Goal: Information Seeking & Learning: Compare options

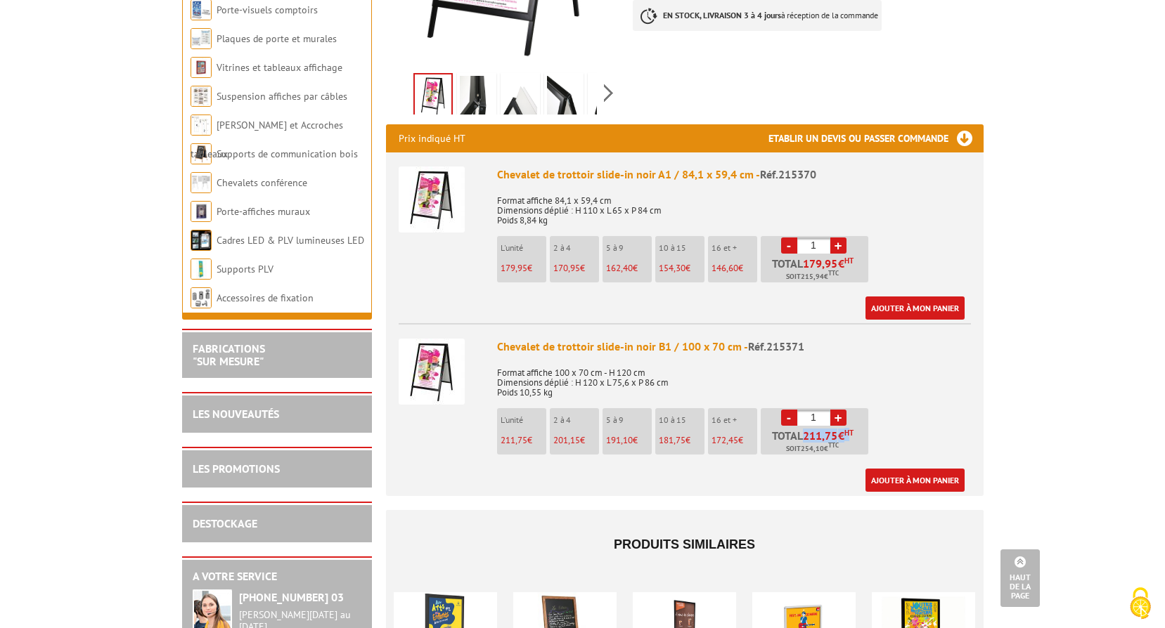
scroll to position [70, 0]
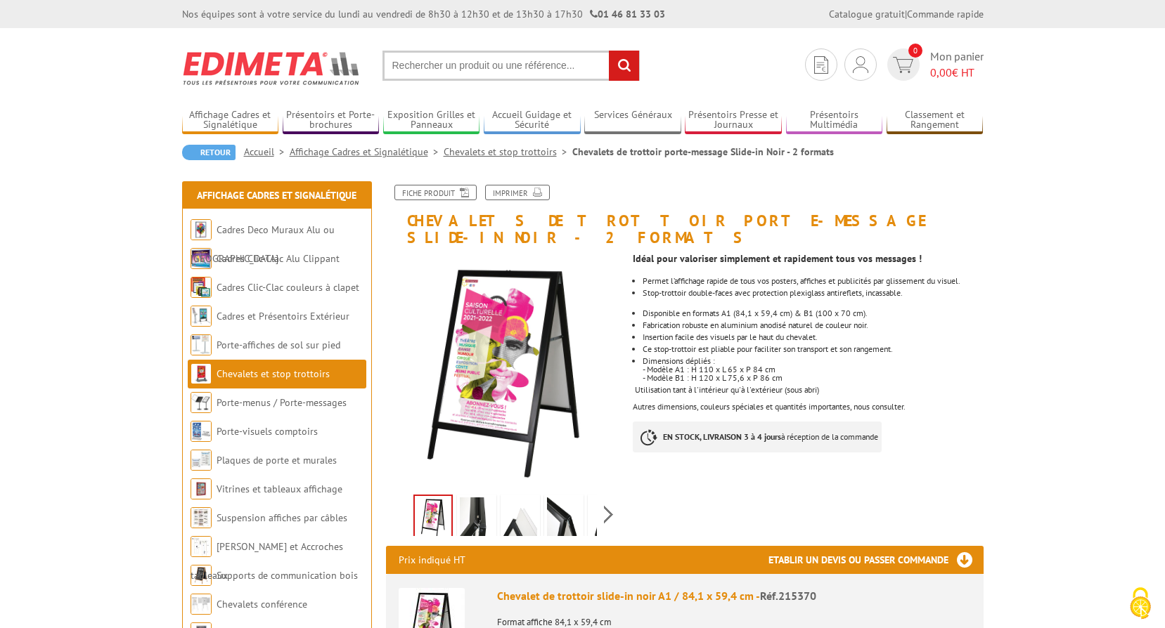
click at [526, 155] on link "Chevalets et stop trottoirs" at bounding box center [507, 151] width 129 height 13
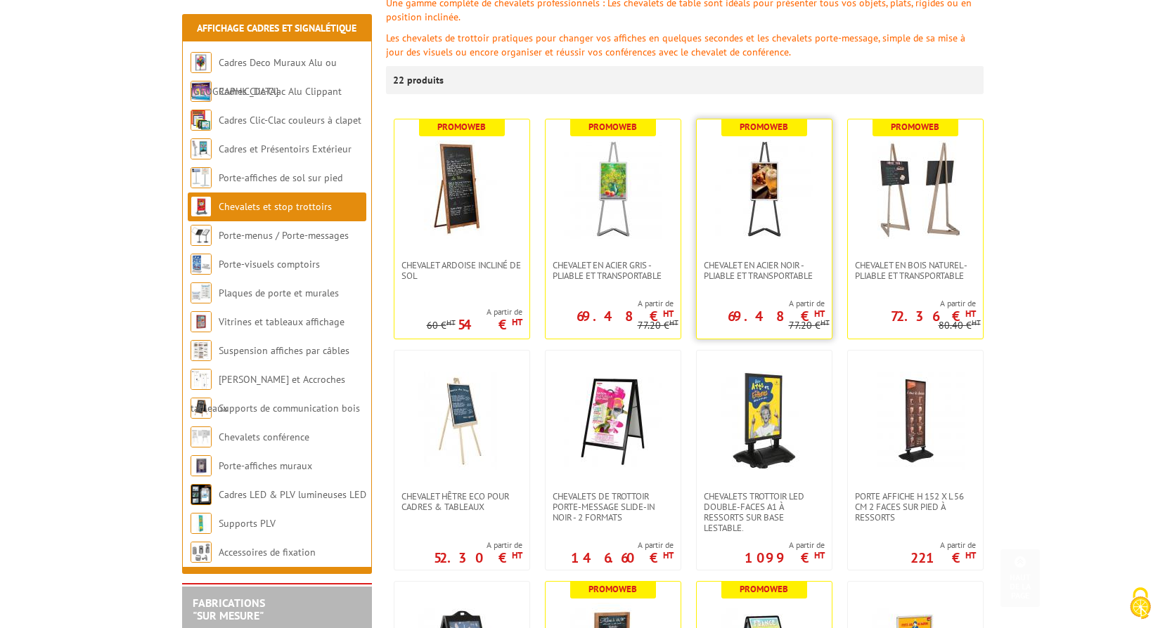
scroll to position [422, 0]
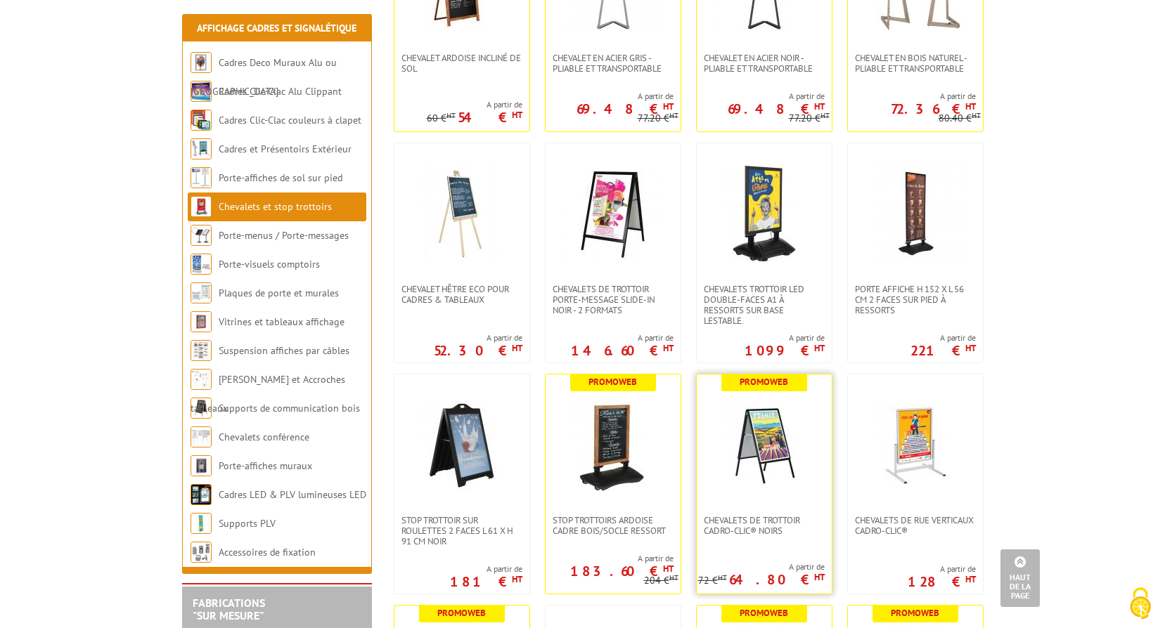
click at [769, 450] on img at bounding box center [764, 445] width 98 height 98
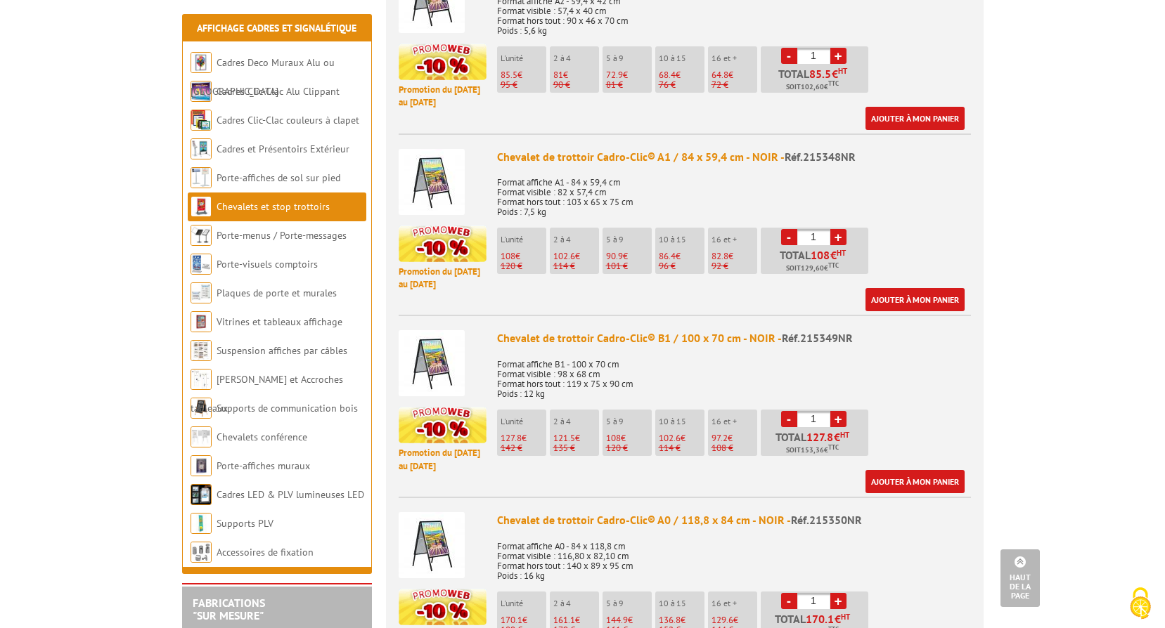
scroll to position [843, 0]
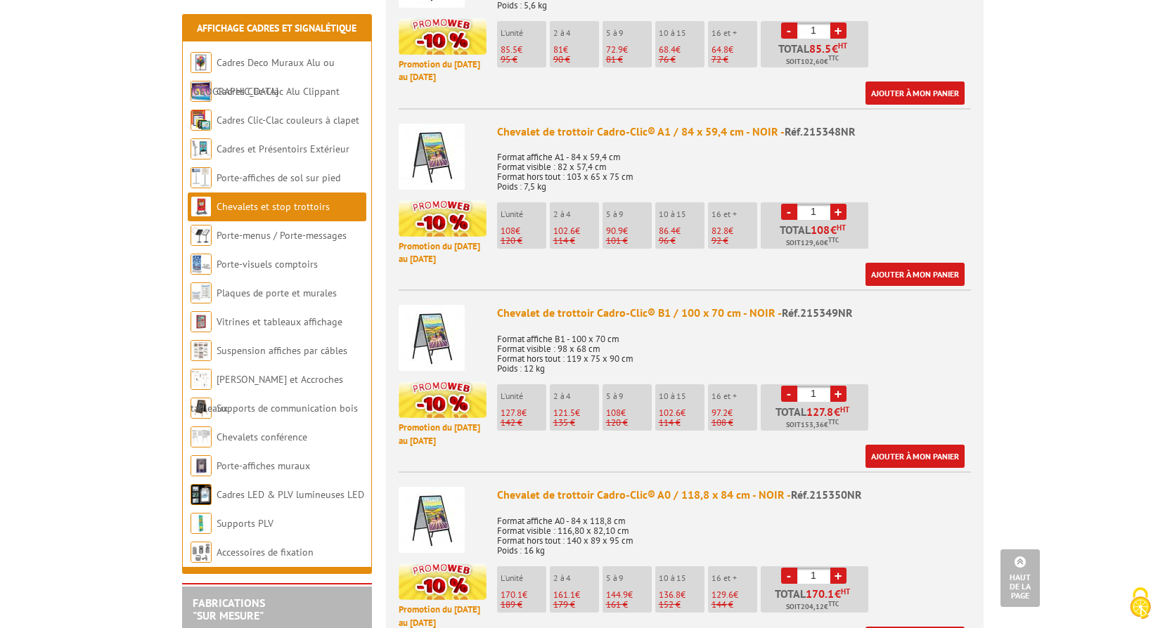
click at [427, 332] on img at bounding box center [431, 338] width 66 height 66
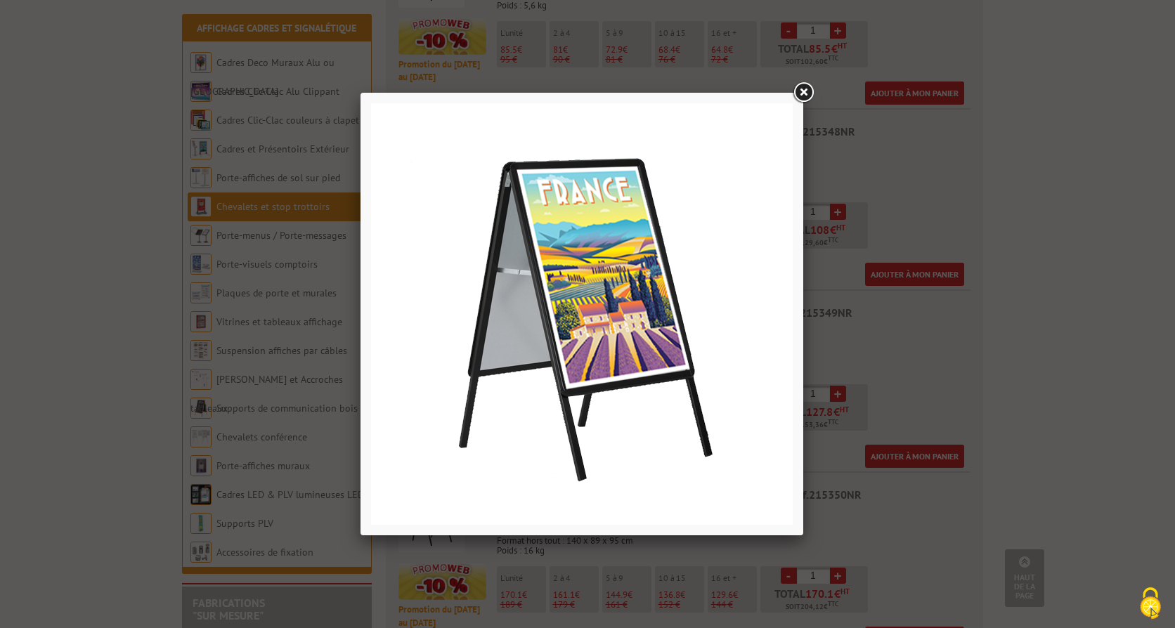
click at [797, 92] on link at bounding box center [803, 92] width 25 height 25
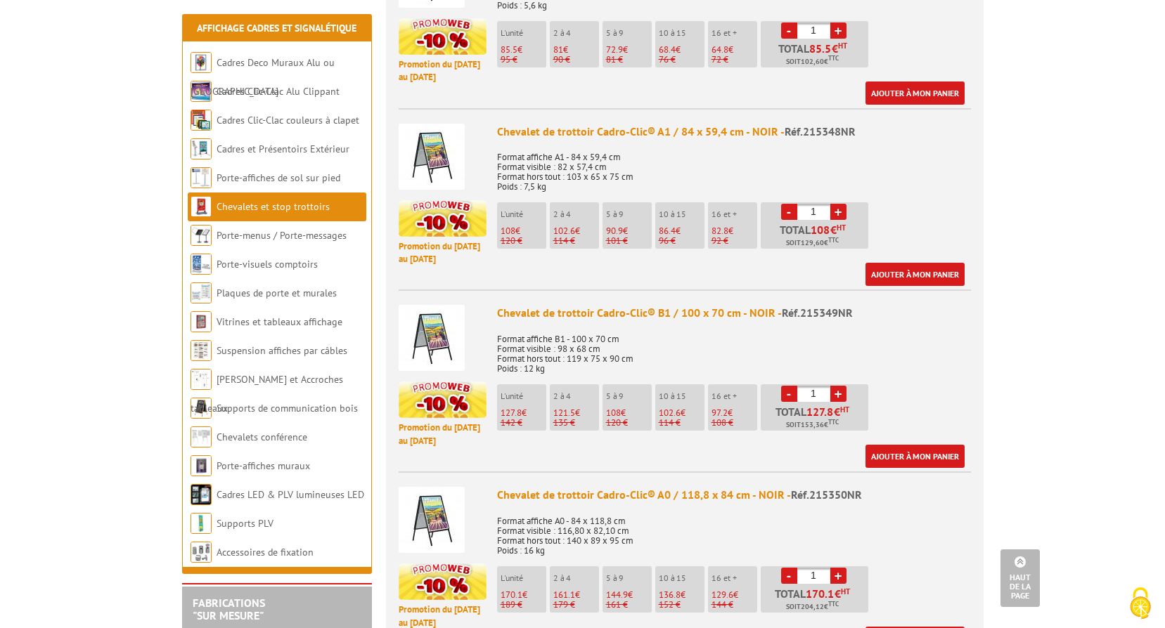
click at [439, 349] on img at bounding box center [431, 338] width 66 height 66
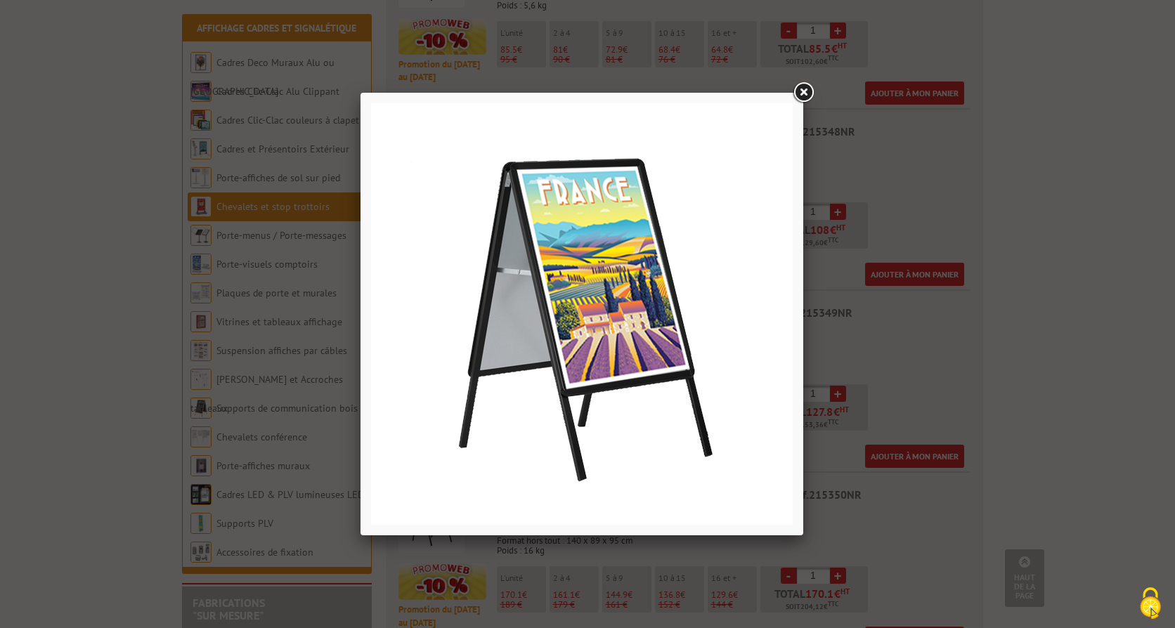
click at [800, 94] on link at bounding box center [803, 92] width 25 height 25
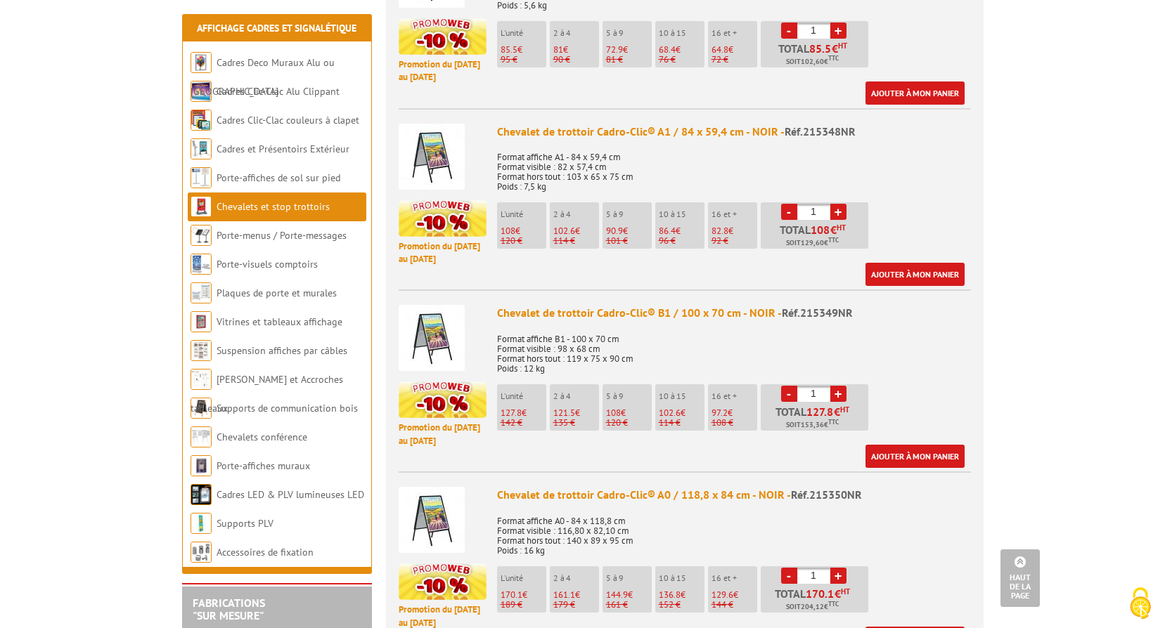
click at [552, 319] on div "Chevalet de trottoir Cadro-Clic® B1 / 100 x 70 cm - NOIR - Réf.215349NR" at bounding box center [734, 313] width 474 height 16
click at [663, 312] on div "Chevalet de trottoir Cadro-Clic® B1 / 100 x 70 cm - NOIR - Réf.215349NR" at bounding box center [734, 313] width 474 height 16
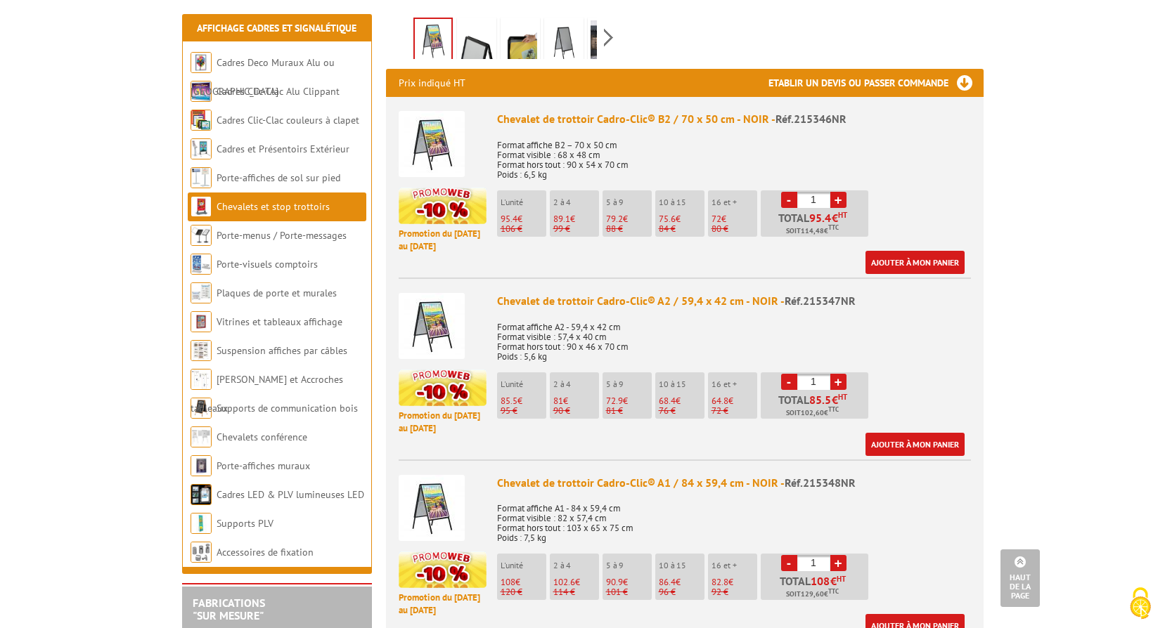
scroll to position [0, 0]
